Goal: Task Accomplishment & Management: Use online tool/utility

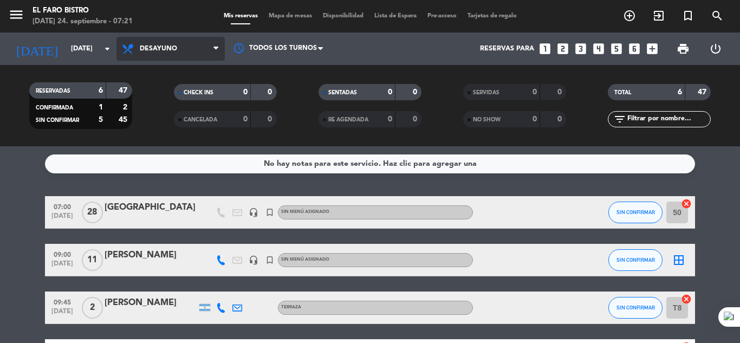
click at [154, 51] on span "Desayuno" at bounding box center [158, 49] width 37 height 8
click at [167, 123] on div "menu El Faro Bistro [DATE] 24. septiembre - 07:21 Mis reservas Mapa de mesas Di…" at bounding box center [370, 73] width 740 height 146
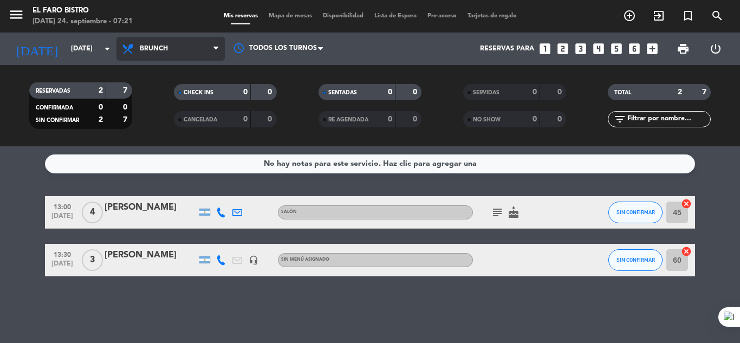
click at [161, 49] on span "Brunch" at bounding box center [154, 49] width 28 height 8
click at [159, 102] on div "menu El Faro Bistro [DATE] 24. septiembre - 07:21 Mis reservas Mapa de mesas Di…" at bounding box center [370, 73] width 740 height 146
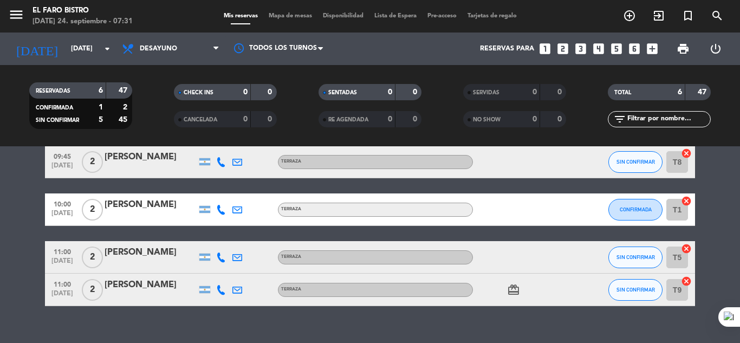
scroll to position [163, 0]
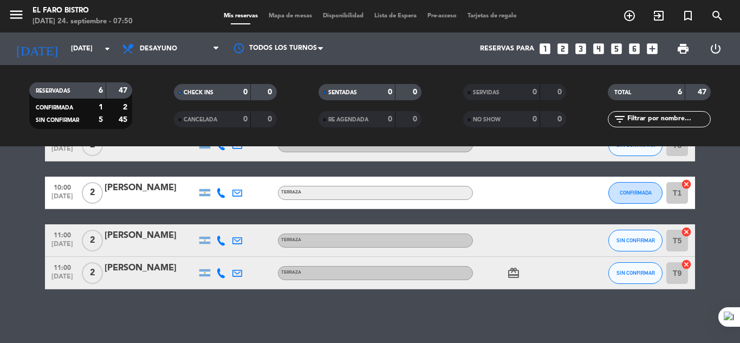
click at [152, 64] on div "Todos los servicios Desayuno Brunch Almuerzo Cena Desayuno Todos los servicios …" at bounding box center [171, 49] width 108 height 33
click at [157, 48] on span "Desayuno" at bounding box center [158, 49] width 37 height 8
click at [180, 124] on div "menu El Faro Bistro [DATE] 24. septiembre - 07:50 Mis reservas Mapa de mesas Di…" at bounding box center [370, 73] width 740 height 146
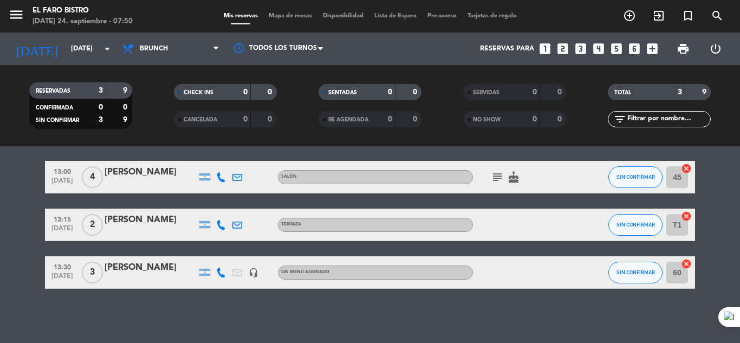
scroll to position [0, 0]
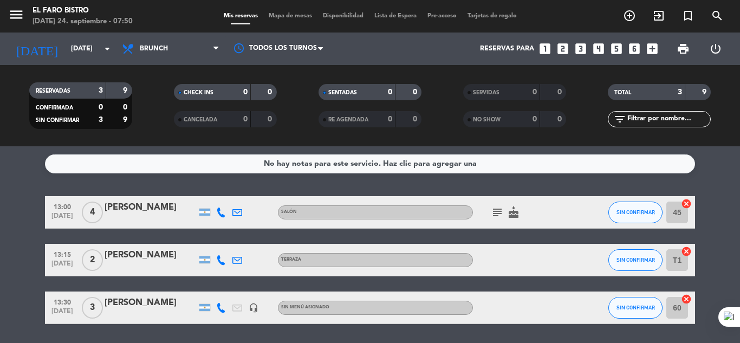
click at [497, 217] on icon "subject" at bounding box center [497, 212] width 13 height 13
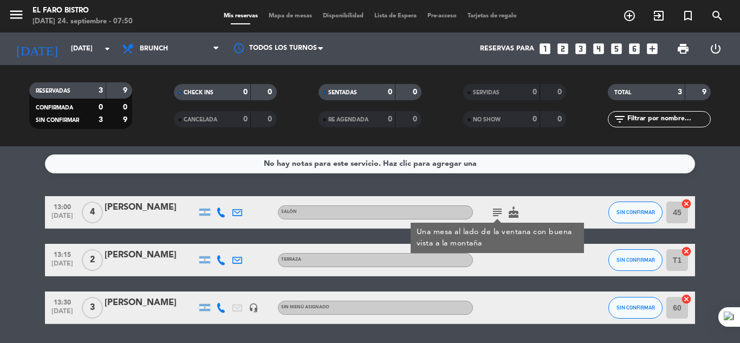
click at [493, 209] on icon "subject" at bounding box center [497, 212] width 13 height 13
